Goal: Check status: Check status

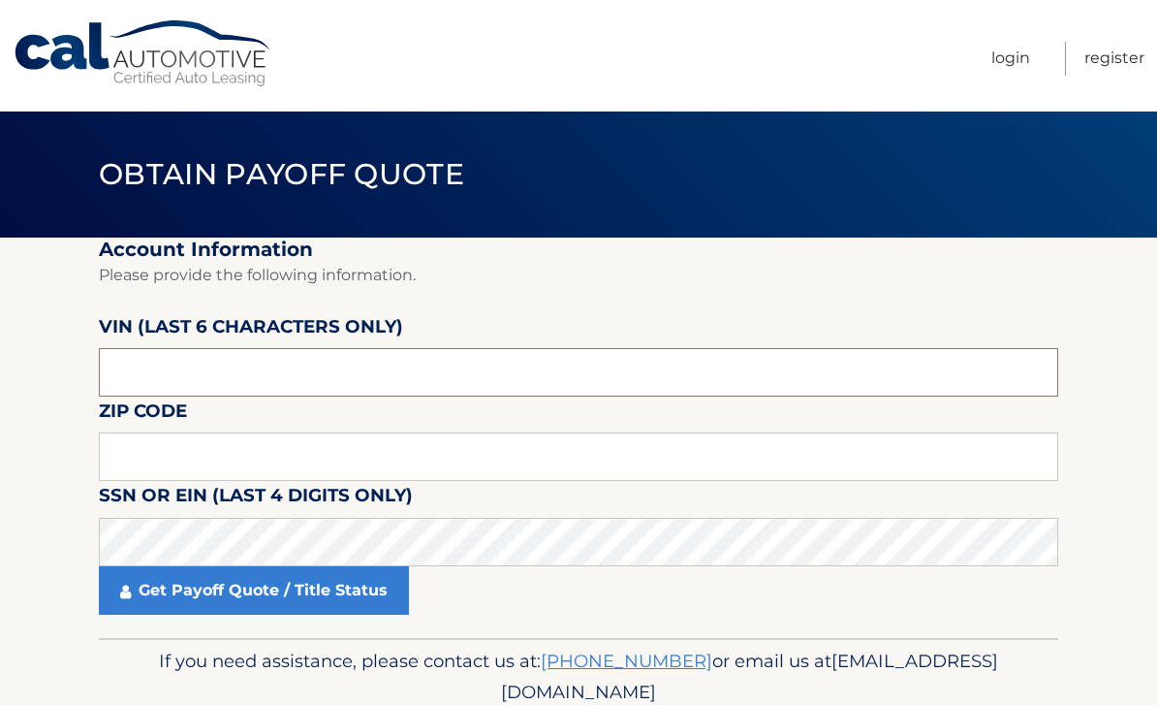
click at [552, 375] on input "text" at bounding box center [579, 372] width 960 height 48
type input "191660"
click at [536, 465] on input "text" at bounding box center [579, 456] width 960 height 48
type input "19038"
click at [395, 581] on link "Get Payoff Quote / Title Status" at bounding box center [254, 590] width 310 height 48
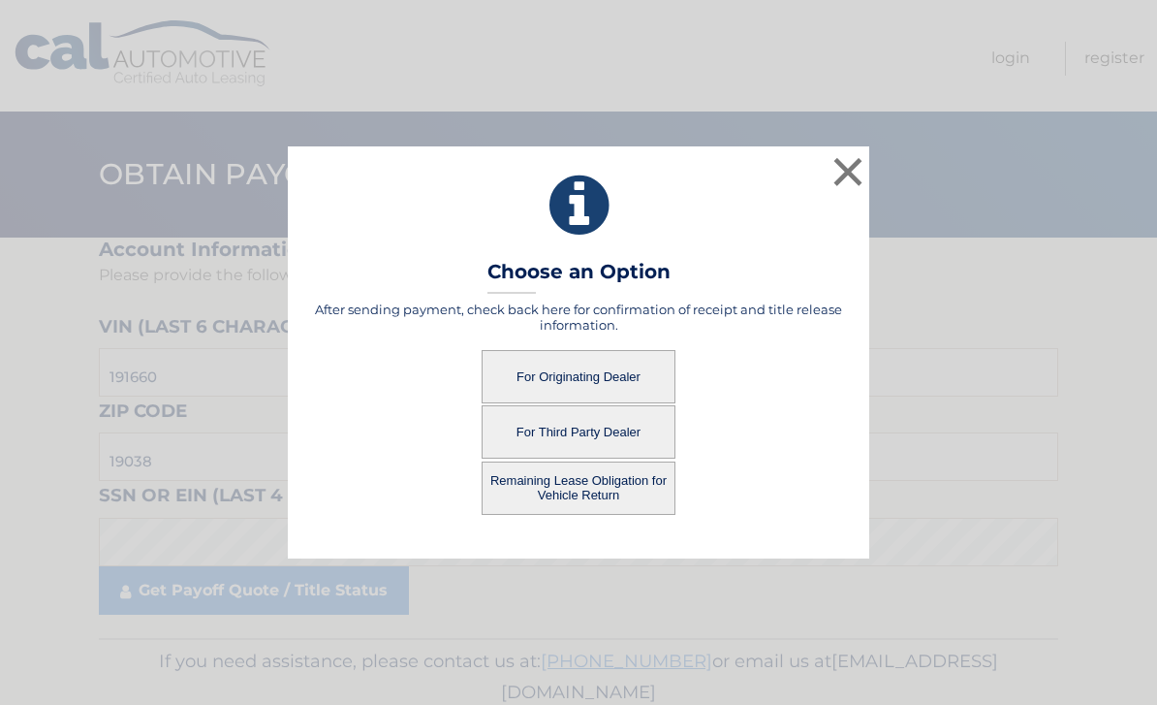
click at [632, 378] on button "For Originating Dealer" at bounding box center [579, 376] width 194 height 53
click at [643, 379] on button "For Originating Dealer" at bounding box center [579, 376] width 194 height 53
click at [632, 491] on button "Remaining Lease Obligation for Vehicle Return" at bounding box center [579, 487] width 194 height 53
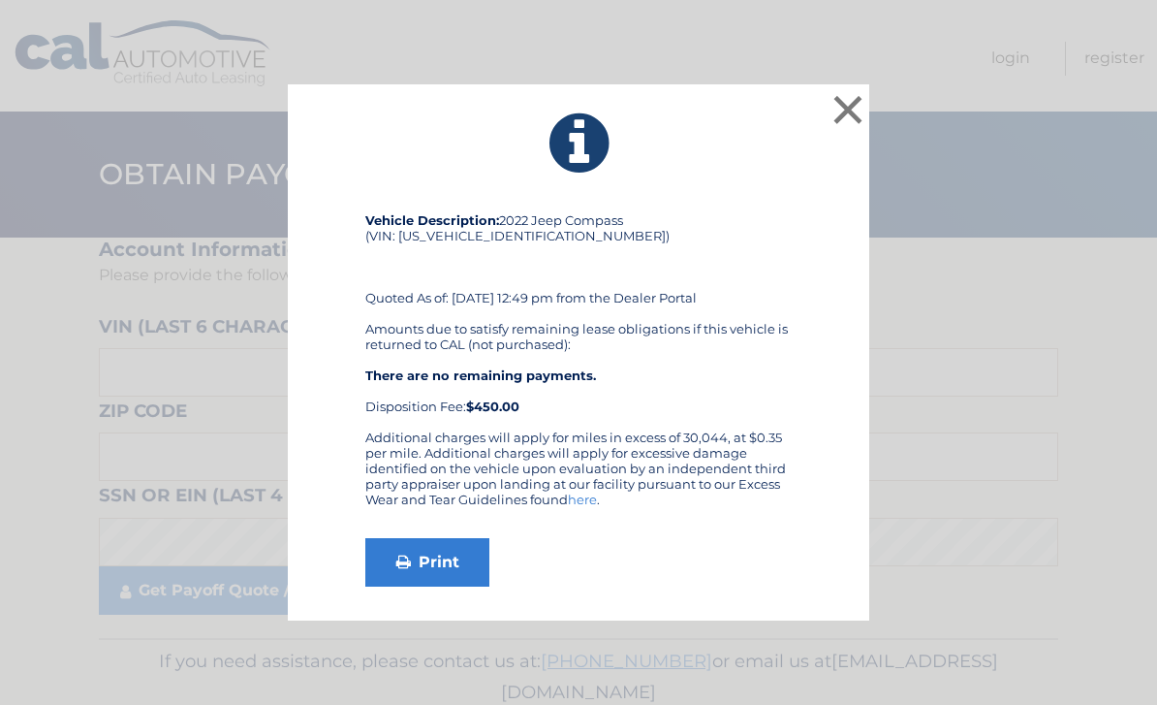
click at [458, 572] on link "Print" at bounding box center [427, 562] width 124 height 48
